Goal: Check status

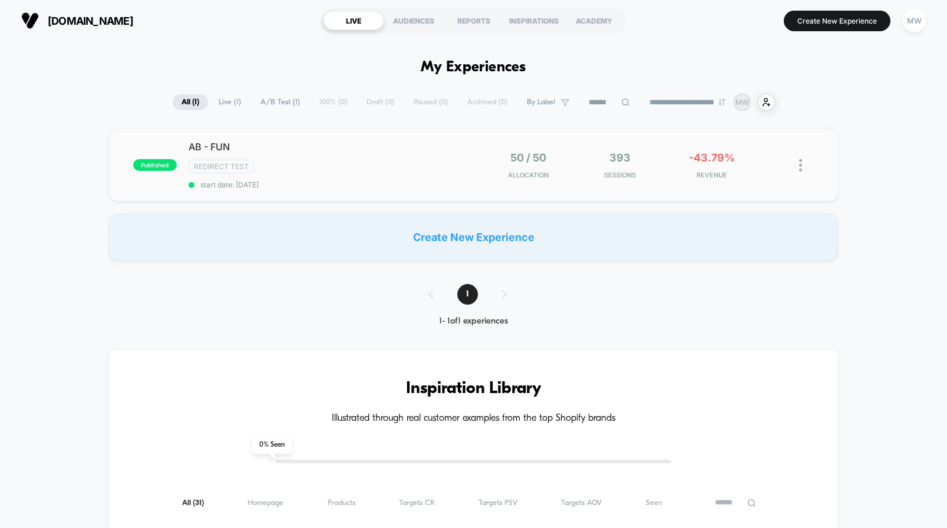
click at [571, 151] on div "published AB - FUN Redirect Test start date: [DATE] 50 / 50 Allocation 393 Sess…" at bounding box center [473, 164] width 729 height 73
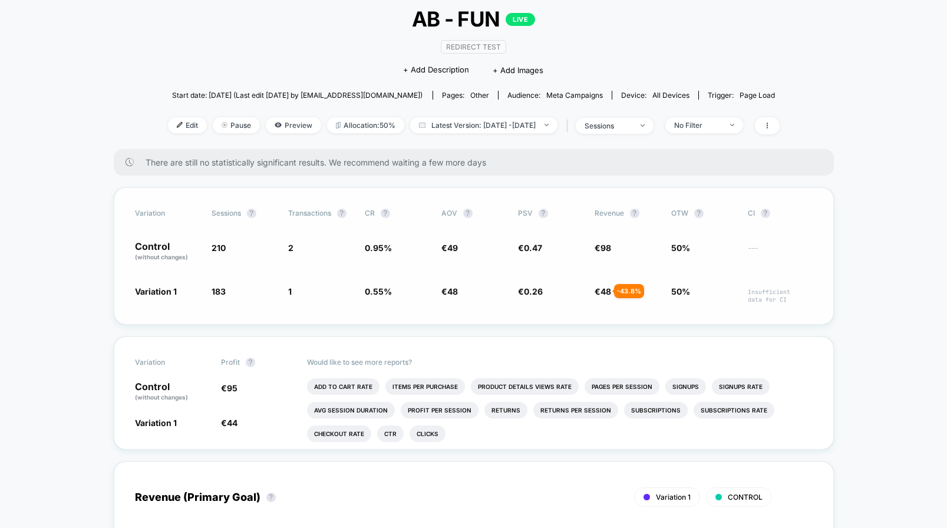
scroll to position [72, 0]
click at [626, 258] on span "€ 98" at bounding box center [627, 252] width 65 height 20
click at [333, 252] on span "2" at bounding box center [320, 252] width 65 height 20
click at [477, 124] on span "Latest Version: [DATE] - [DATE]" at bounding box center [483, 125] width 147 height 16
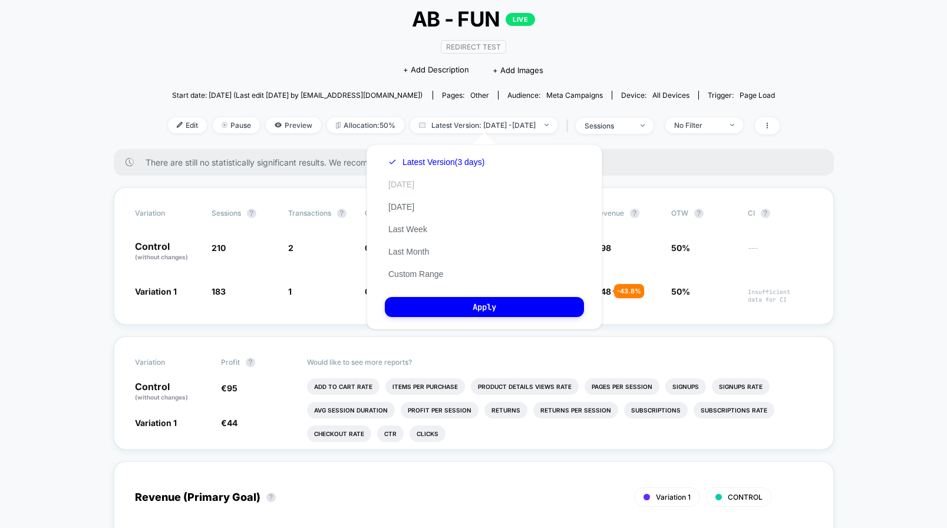
click at [410, 186] on button "[DATE]" at bounding box center [401, 184] width 33 height 11
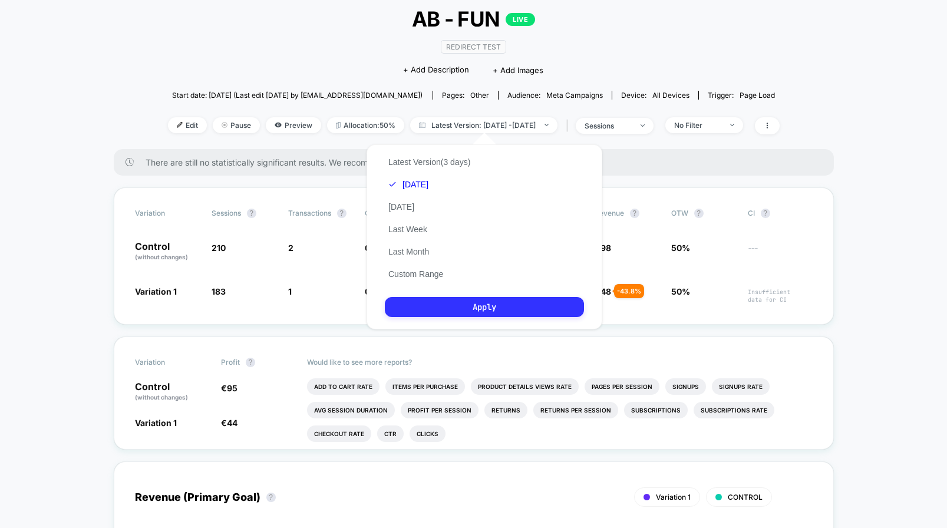
click at [474, 317] on button "Apply" at bounding box center [484, 307] width 199 height 20
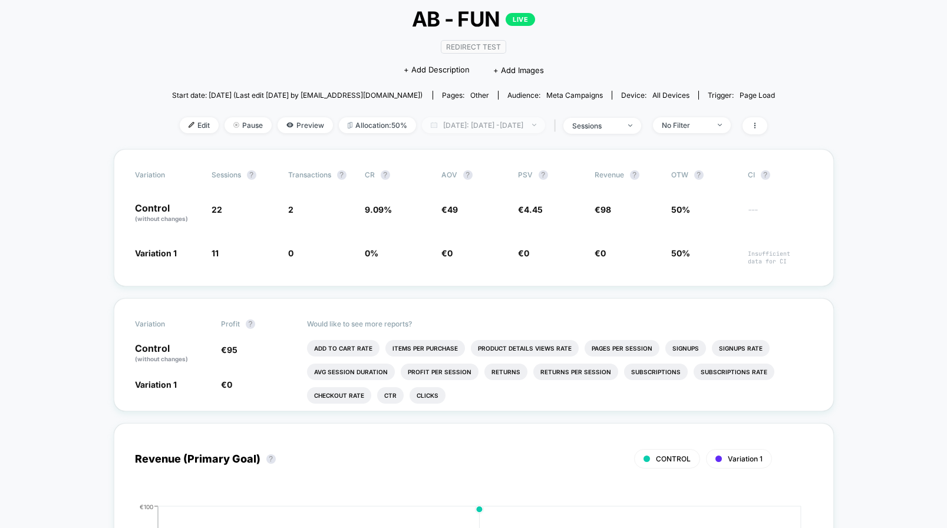
click at [458, 124] on span "[DATE]: [DATE] - [DATE]" at bounding box center [483, 125] width 123 height 16
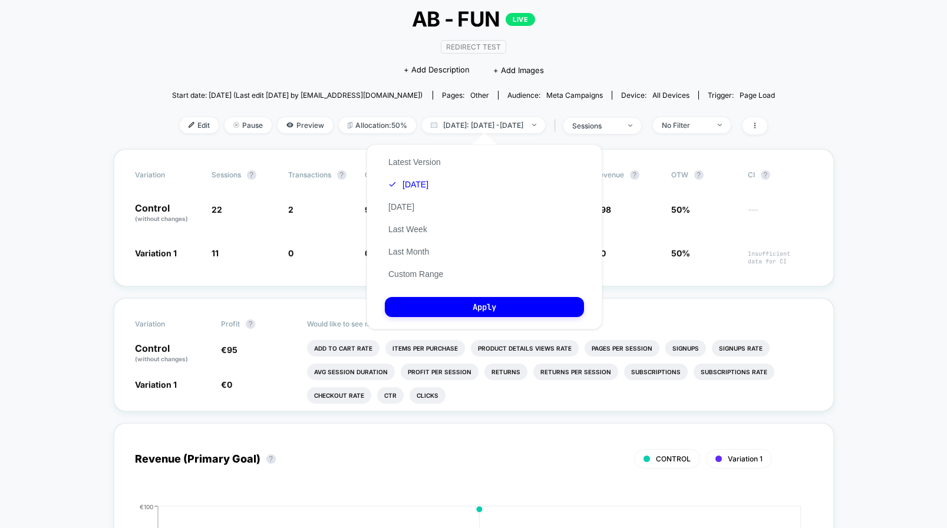
click at [409, 205] on div "Latest Version [DATE] [DATE] Last Week Last Month Custom Range" at bounding box center [416, 218] width 62 height 134
click at [402, 212] on button "[DATE]" at bounding box center [401, 207] width 33 height 11
click at [426, 163] on button "Latest Version" at bounding box center [415, 162] width 60 height 11
click at [443, 316] on button "Apply" at bounding box center [484, 307] width 199 height 20
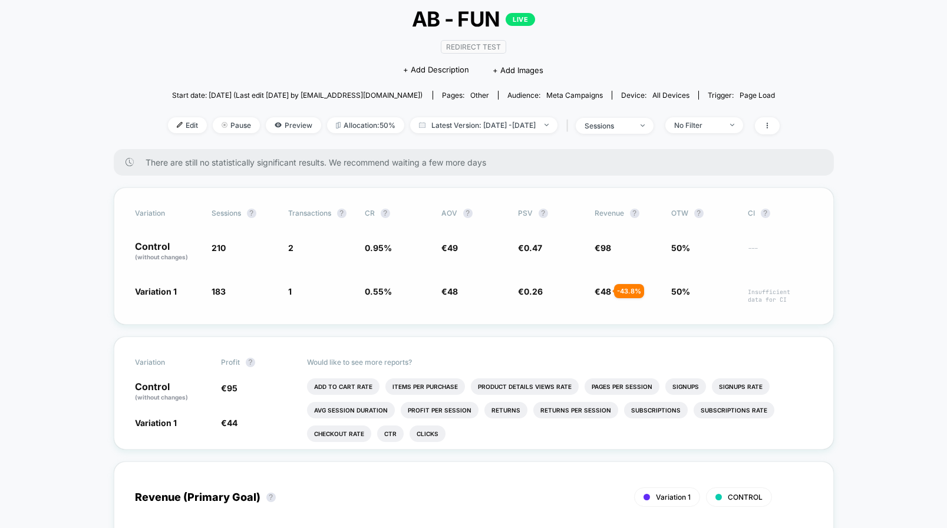
click at [431, 262] on div "Variation Sessions ? Transactions ? CR ? AOV ? PSV ? Revenue ? OTW ? CI ? Contr…" at bounding box center [474, 255] width 720 height 137
click at [392, 271] on div "Variation Sessions ? Transactions ? CR ? AOV ? PSV ? Revenue ? OTW ? CI ? Contr…" at bounding box center [474, 255] width 720 height 137
